Goal: Transaction & Acquisition: Download file/media

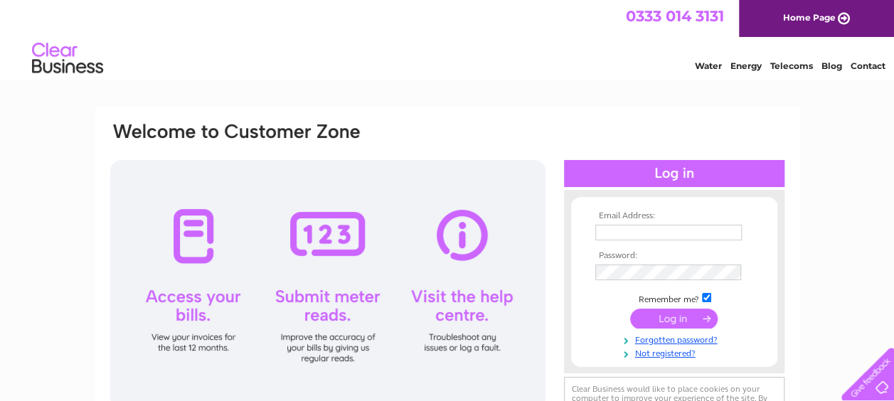
type input "jallan@peel.co.uk"
click at [679, 319] on input "submit" at bounding box center [674, 319] width 88 height 20
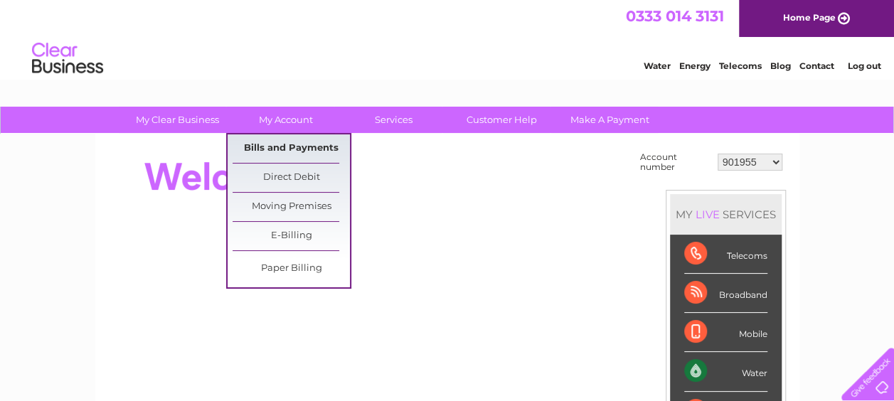
click at [287, 147] on link "Bills and Payments" at bounding box center [291, 148] width 117 height 28
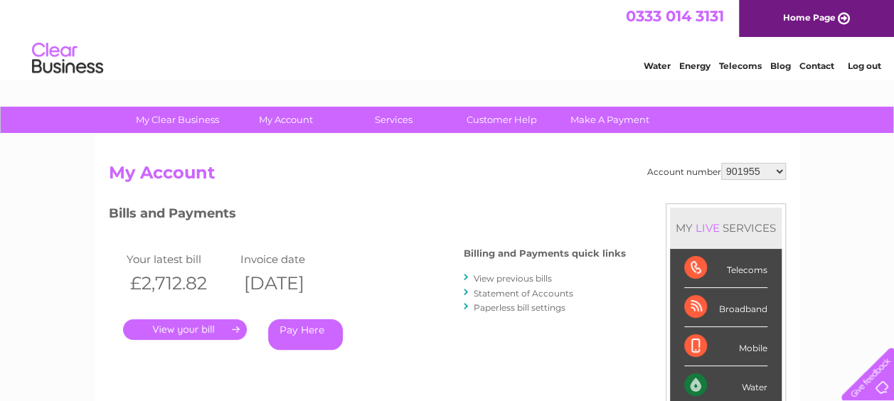
click at [491, 277] on link "View previous bills" at bounding box center [513, 278] width 78 height 11
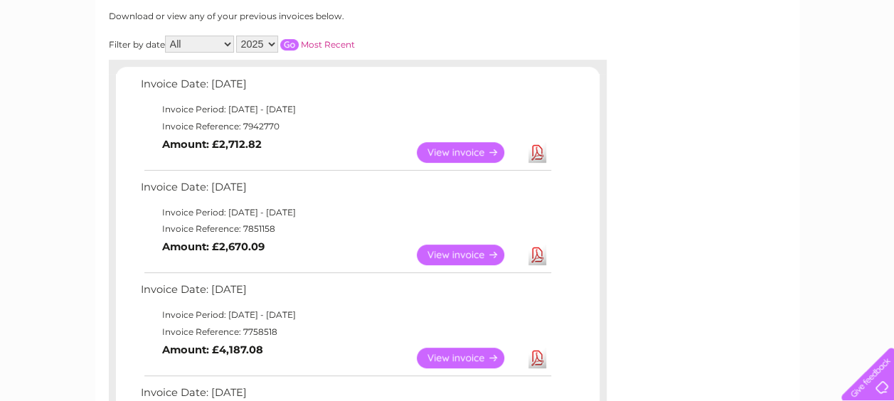
scroll to position [142, 0]
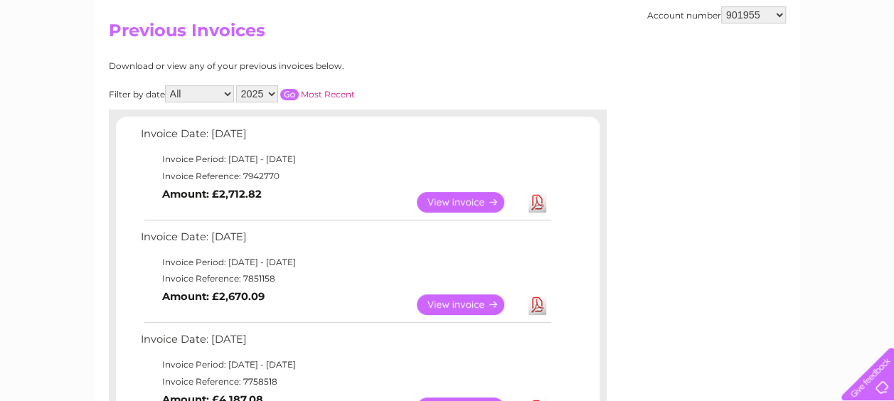
click at [268, 90] on select "2025 2024 2023 2022" at bounding box center [257, 93] width 42 height 17
click at [237, 85] on select "2025 2024 2023 2022" at bounding box center [257, 93] width 42 height 17
click at [262, 131] on td "Invoice Date: [DATE]" at bounding box center [345, 138] width 416 height 26
click at [290, 96] on input "button" at bounding box center [289, 94] width 18 height 11
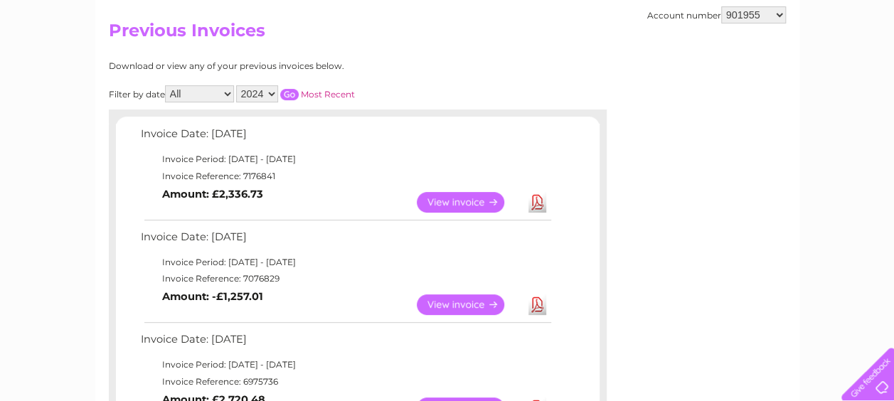
click at [537, 305] on link "Download" at bounding box center [538, 305] width 18 height 21
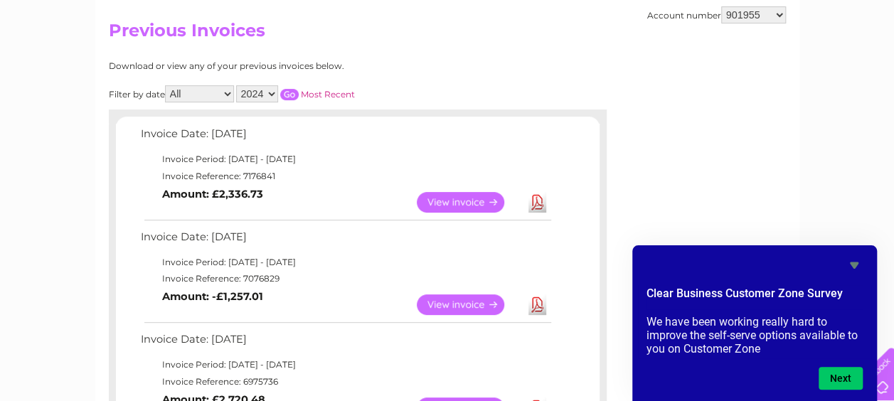
click at [255, 94] on select "2025 2024 2023 2022" at bounding box center [257, 93] width 42 height 17
click at [262, 95] on select "2025 2024 2023 2022" at bounding box center [257, 93] width 42 height 17
click at [237, 85] on select "2025 2024 2023 2022" at bounding box center [257, 93] width 42 height 17
click at [262, 111] on div at bounding box center [358, 117] width 498 height 14
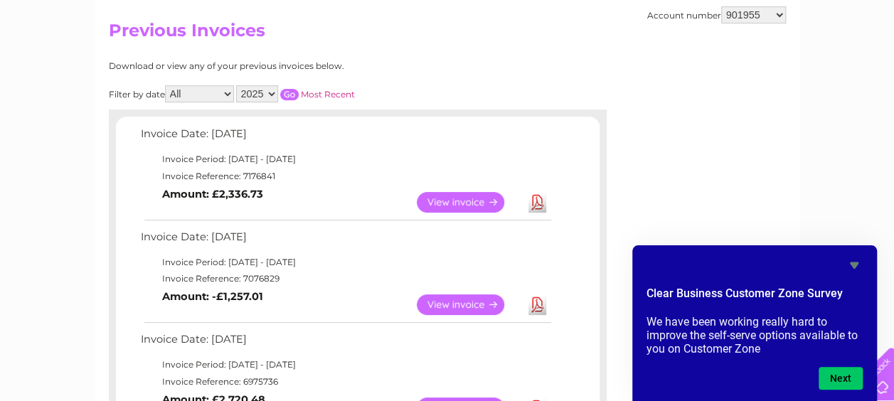
click at [283, 94] on input "button" at bounding box center [289, 94] width 18 height 11
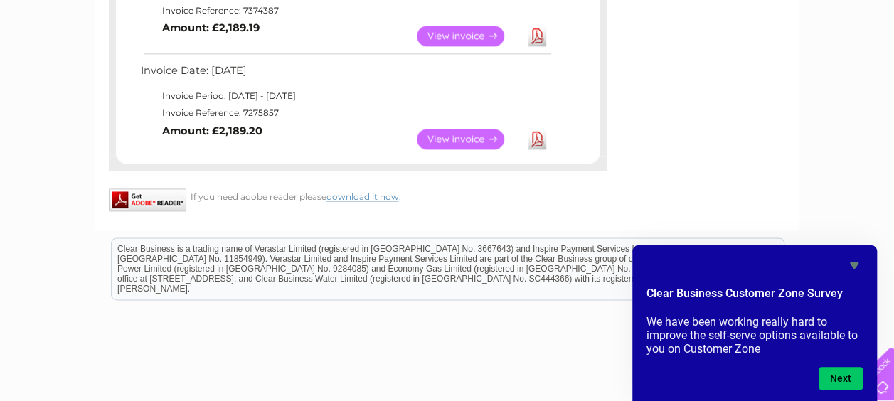
scroll to position [854, 0]
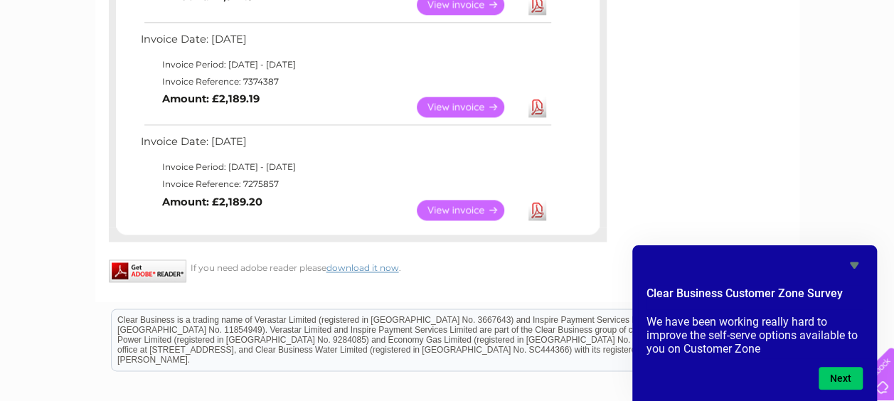
click at [536, 209] on link "Download" at bounding box center [538, 210] width 18 height 21
click at [538, 108] on link "Download" at bounding box center [538, 107] width 18 height 21
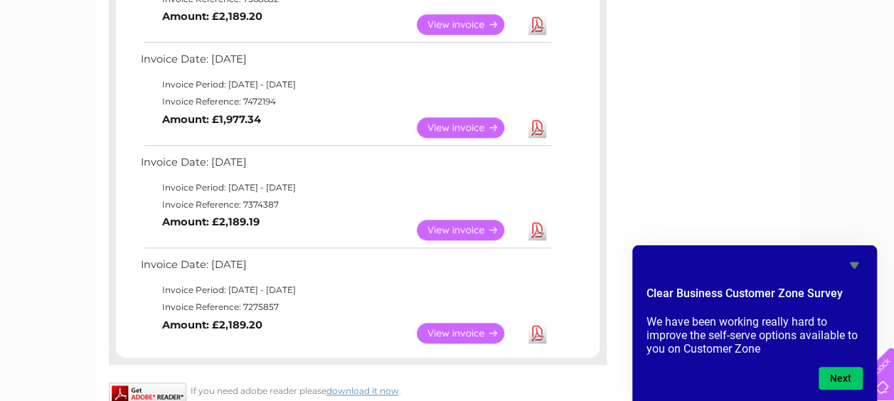
scroll to position [712, 0]
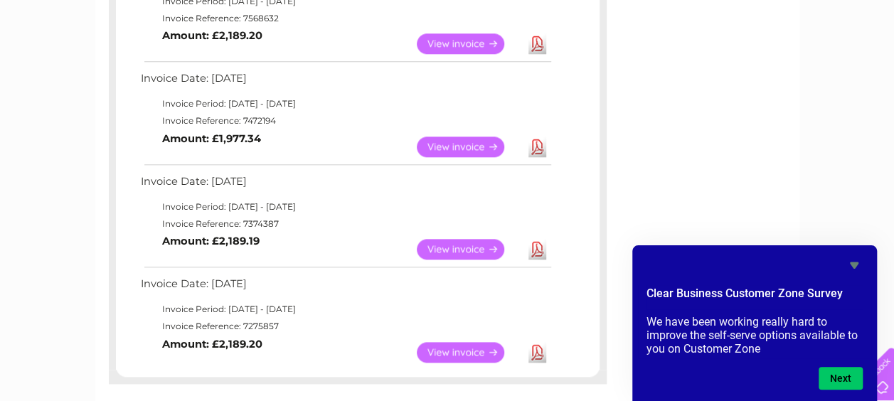
click at [537, 142] on link "Download" at bounding box center [538, 147] width 18 height 21
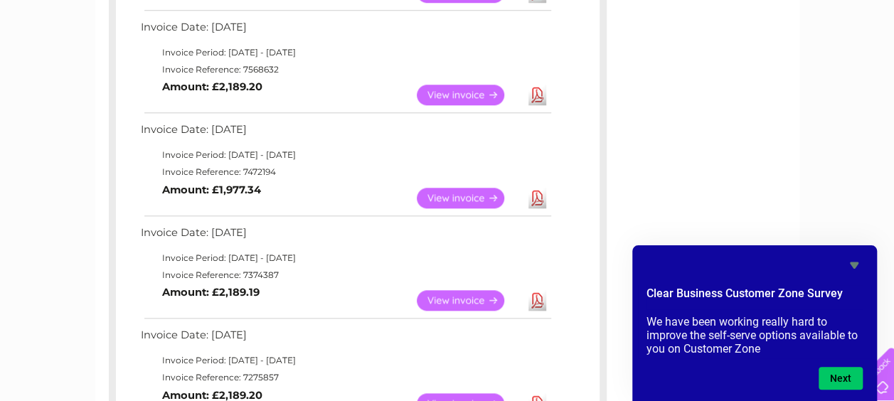
scroll to position [640, 0]
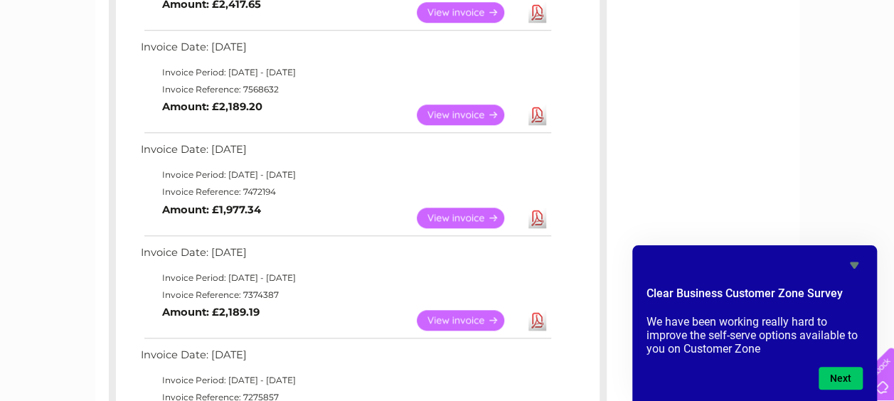
click at [538, 116] on link "Download" at bounding box center [538, 115] width 18 height 21
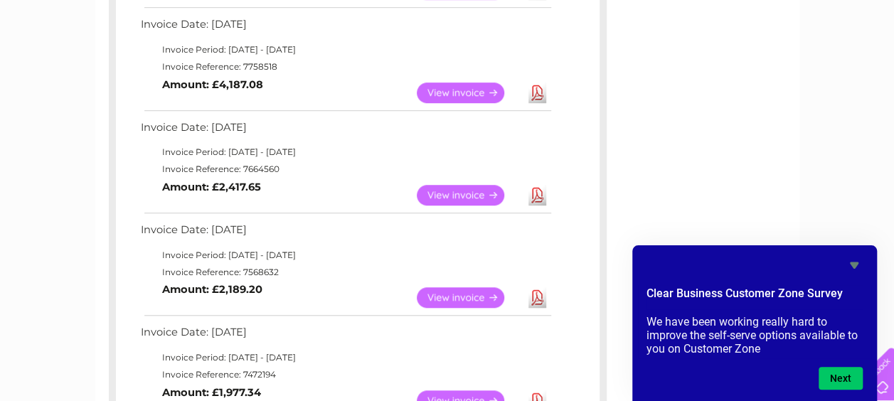
scroll to position [427, 0]
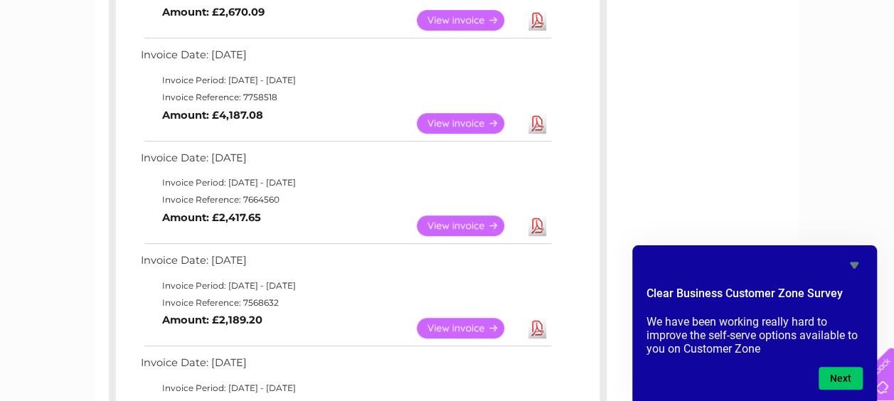
click at [536, 226] on link "Download" at bounding box center [538, 226] width 18 height 21
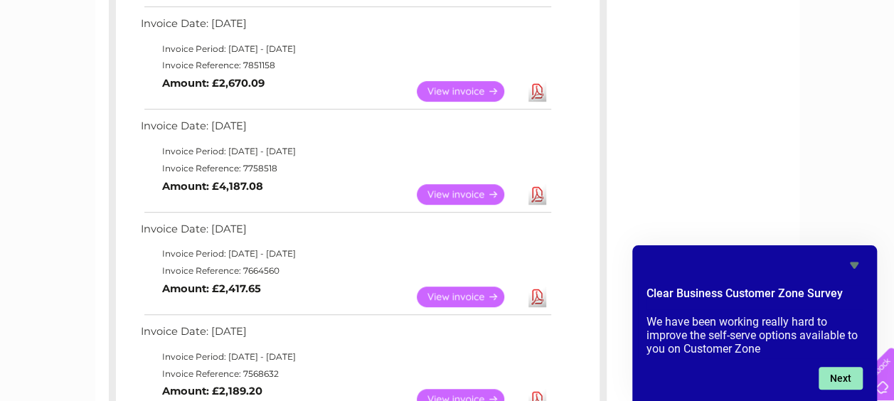
click at [839, 385] on button "Next" at bounding box center [841, 378] width 44 height 23
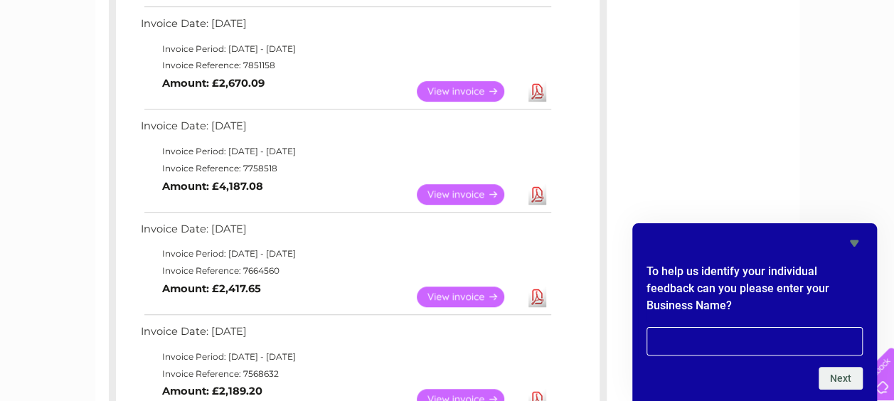
click at [857, 241] on icon "Hide survey" at bounding box center [854, 243] width 9 height 6
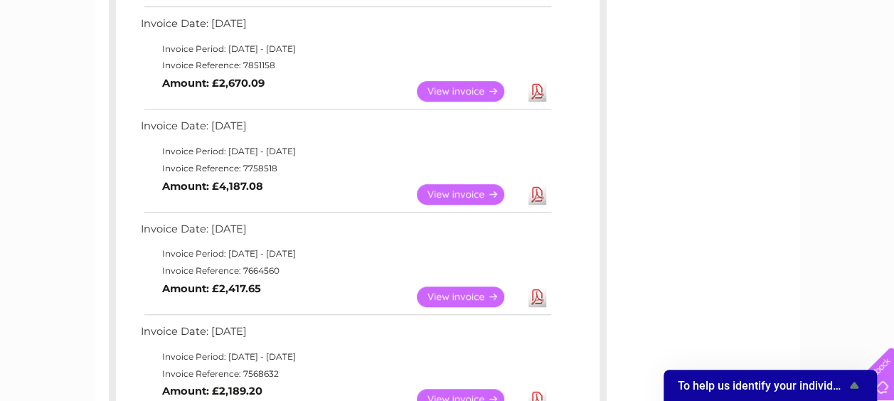
click at [538, 191] on link "Download" at bounding box center [538, 194] width 18 height 21
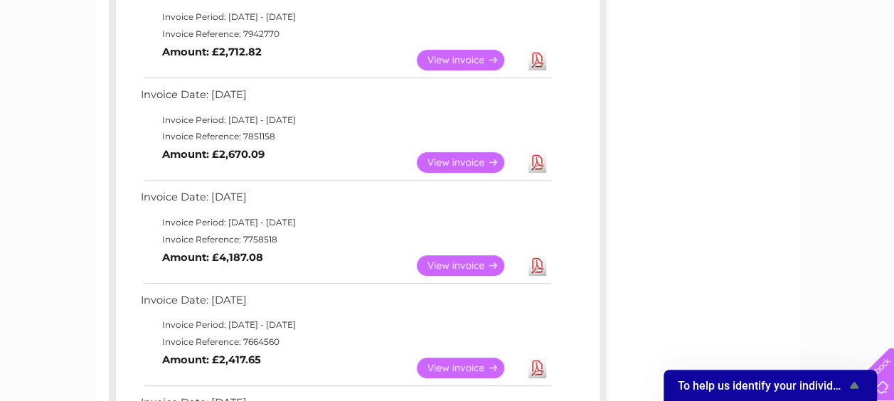
click at [539, 162] on link "Download" at bounding box center [538, 162] width 18 height 21
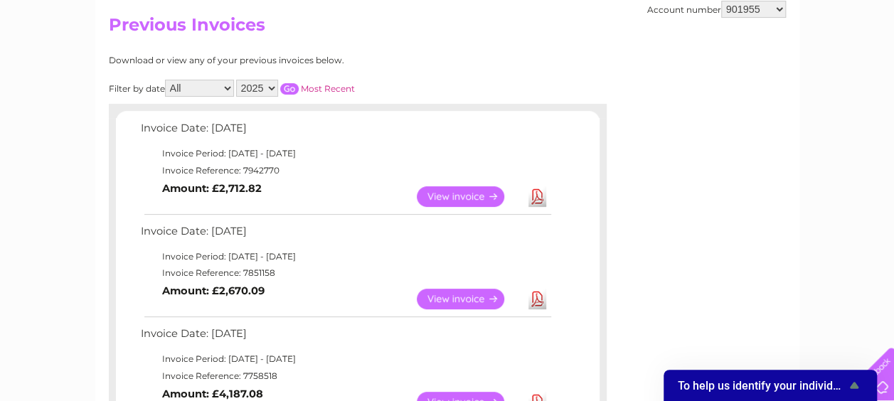
scroll to position [142, 0]
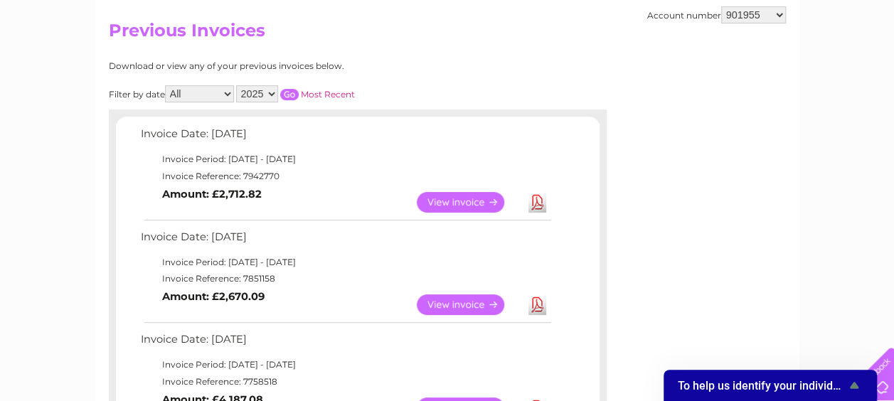
click at [536, 202] on link "Download" at bounding box center [538, 202] width 18 height 21
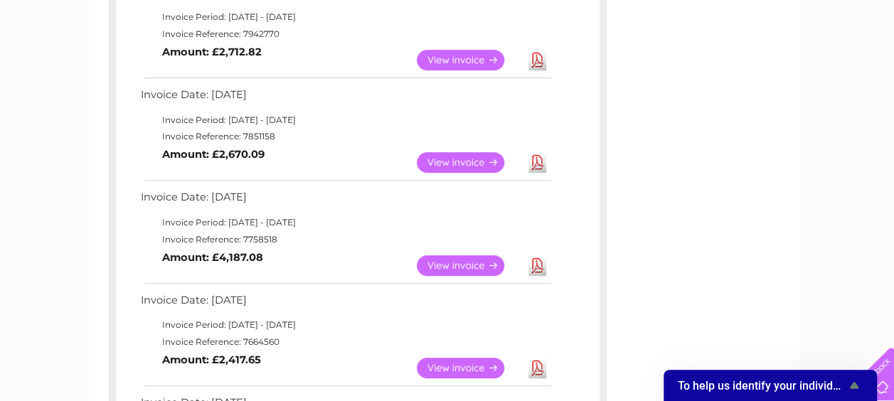
scroll to position [356, 0]
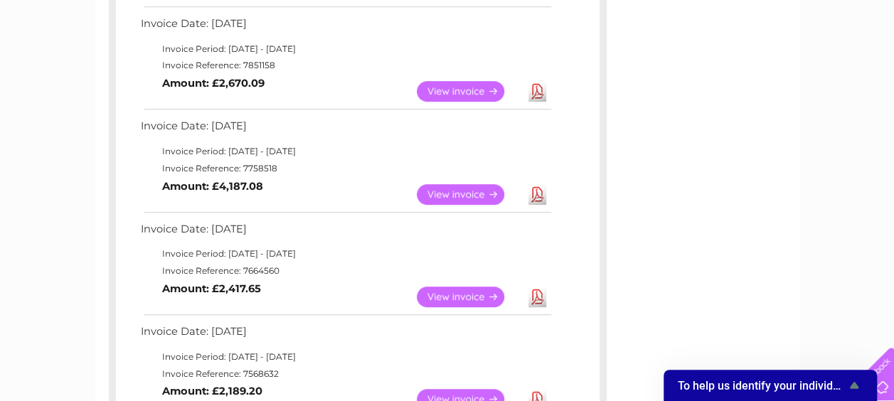
click at [536, 297] on link "Download" at bounding box center [538, 297] width 18 height 21
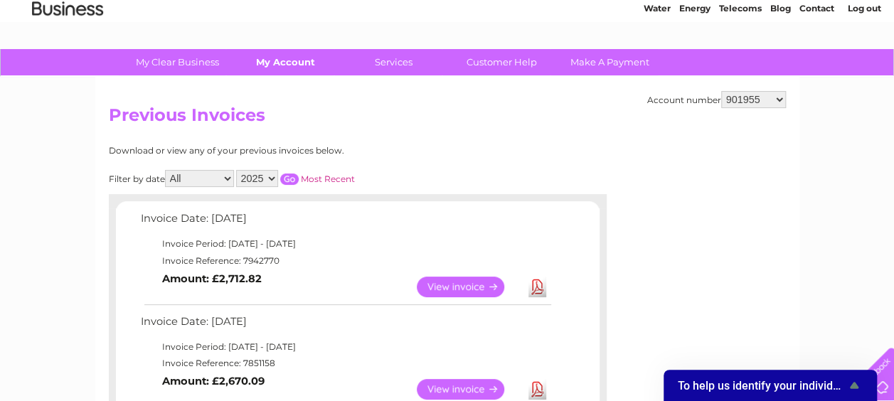
scroll to position [0, 0]
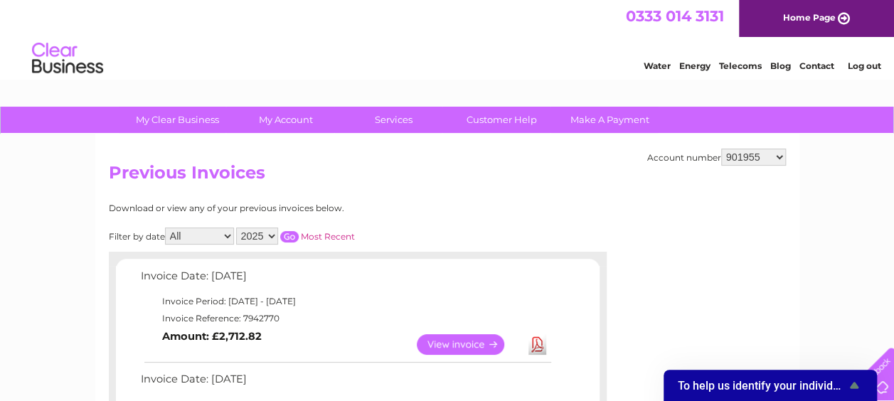
click at [260, 233] on select "2025 2024 2023 2022" at bounding box center [257, 236] width 42 height 17
select select "2024"
click at [237, 228] on select "2025 2024 2023 2022" at bounding box center [257, 236] width 42 height 17
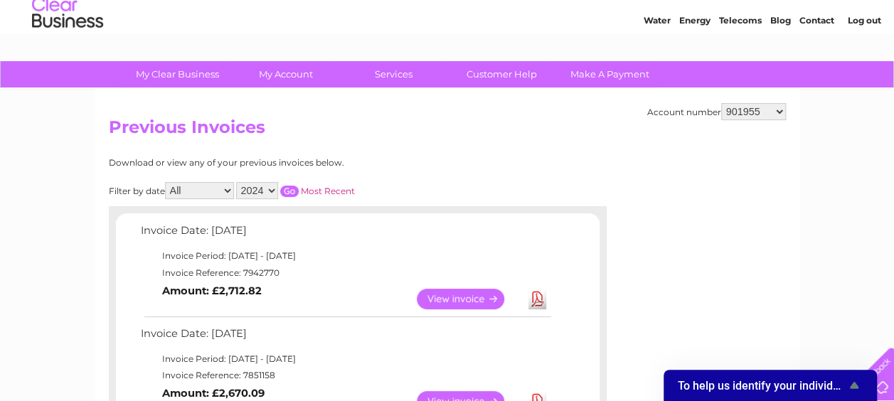
scroll to position [71, 0]
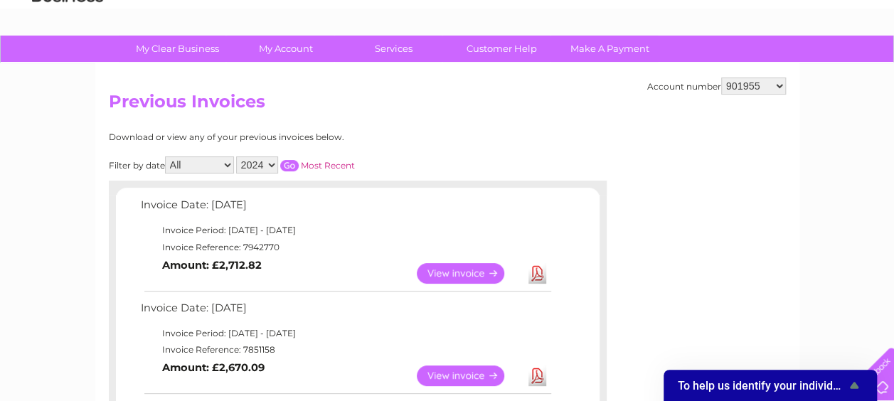
click at [287, 164] on input "button" at bounding box center [289, 165] width 18 height 11
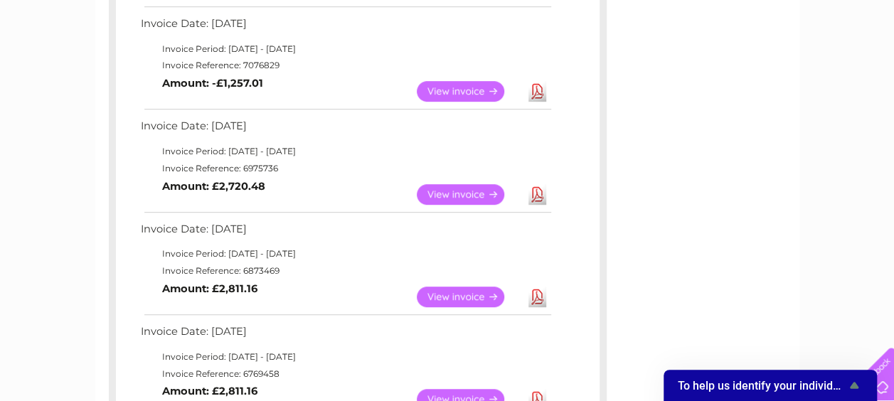
scroll to position [427, 0]
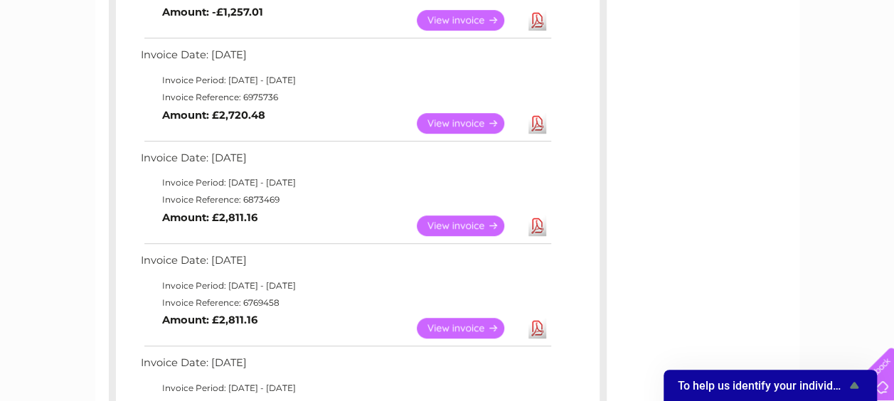
click at [537, 330] on link "Download" at bounding box center [538, 328] width 18 height 21
